Goal: Information Seeking & Learning: Find specific fact

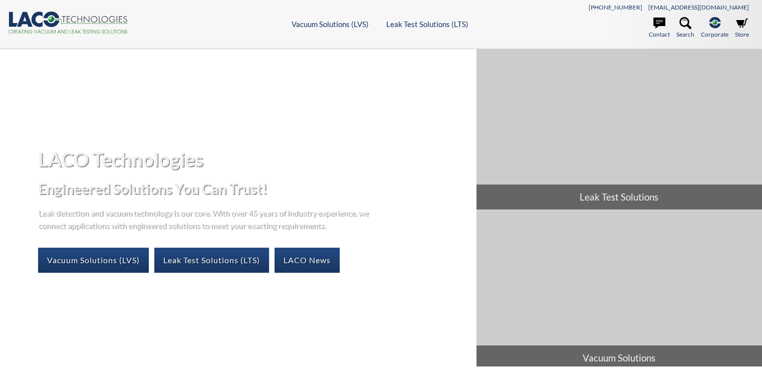
select select "วิดเจ็ตแปลภาษา"
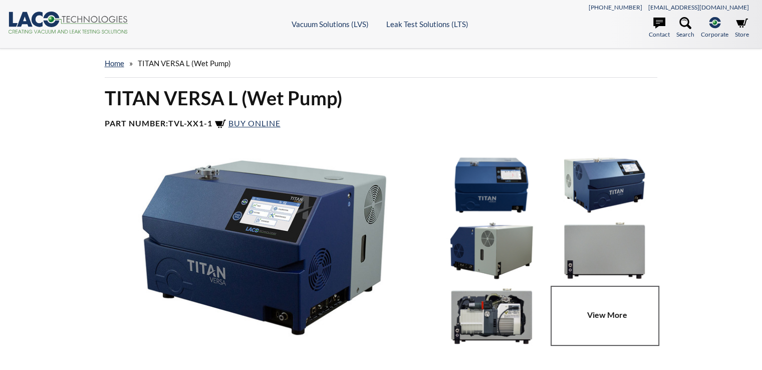
select select "วิดเจ็ตแปลภาษา"
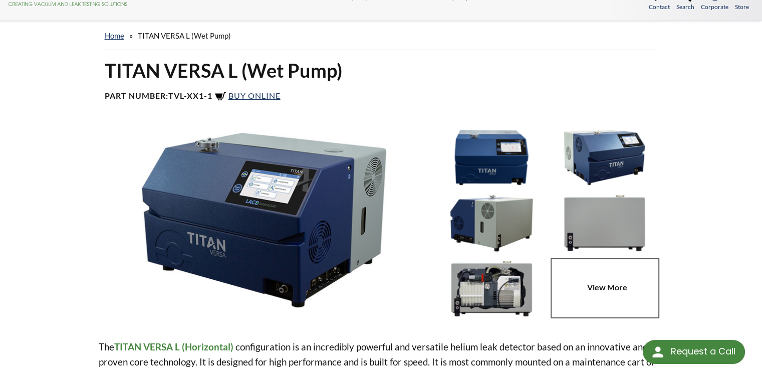
scroll to position [6, 0]
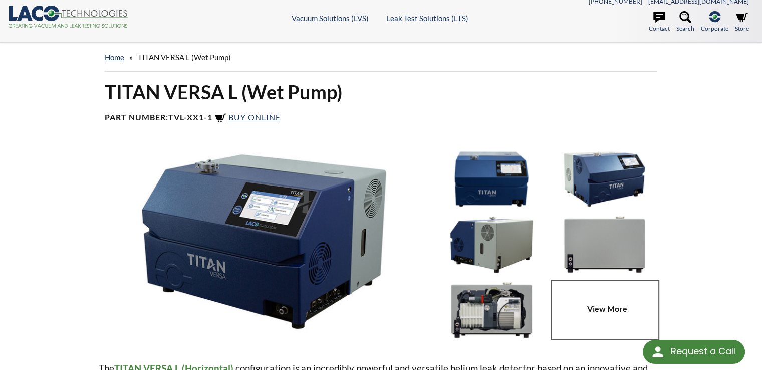
click at [162, 58] on span "TITAN VERSA L (Wet Pump)" at bounding box center [184, 57] width 93 height 9
click at [121, 59] on link "home" at bounding box center [115, 57] width 20 height 9
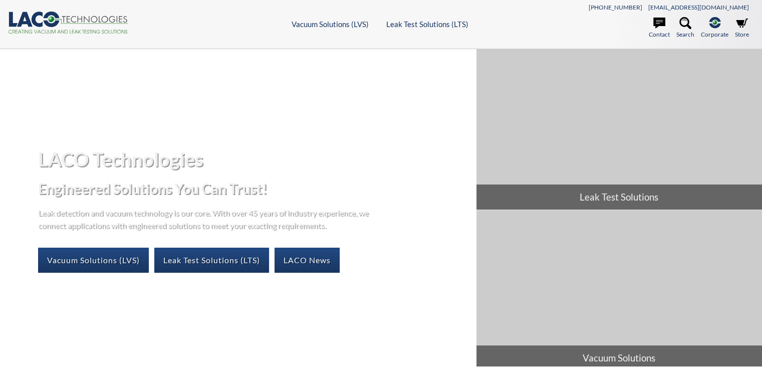
select select "วิดเจ็ตแปลภาษา"
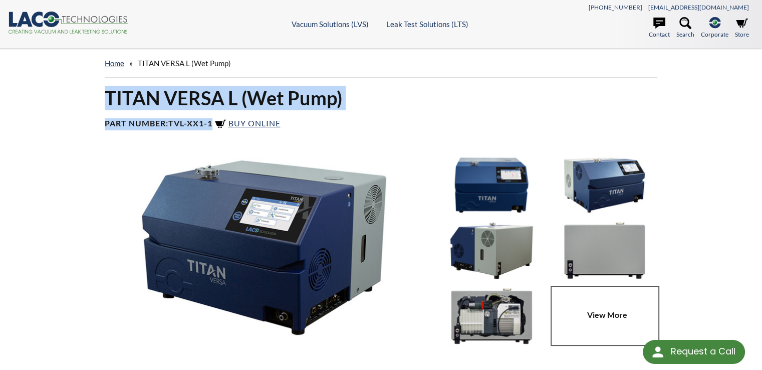
drag, startPoint x: 213, startPoint y: 123, endPoint x: 92, endPoint y: 96, distance: 124.1
copy div "TITAN VERSA L (Wet Pump) Part Number: TVL-XX1-1"
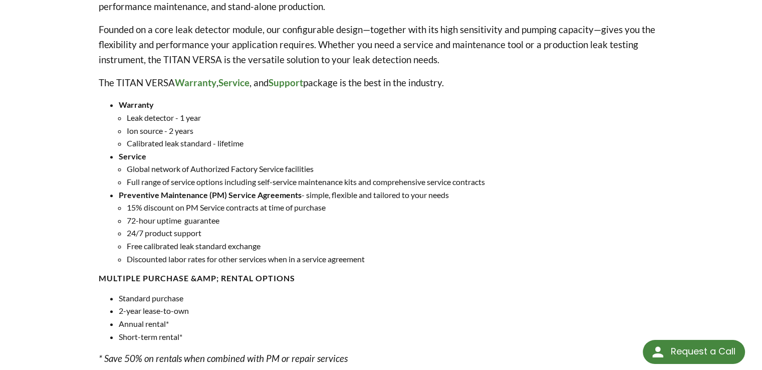
scroll to position [451, 0]
